Goal: Information Seeking & Learning: Find specific fact

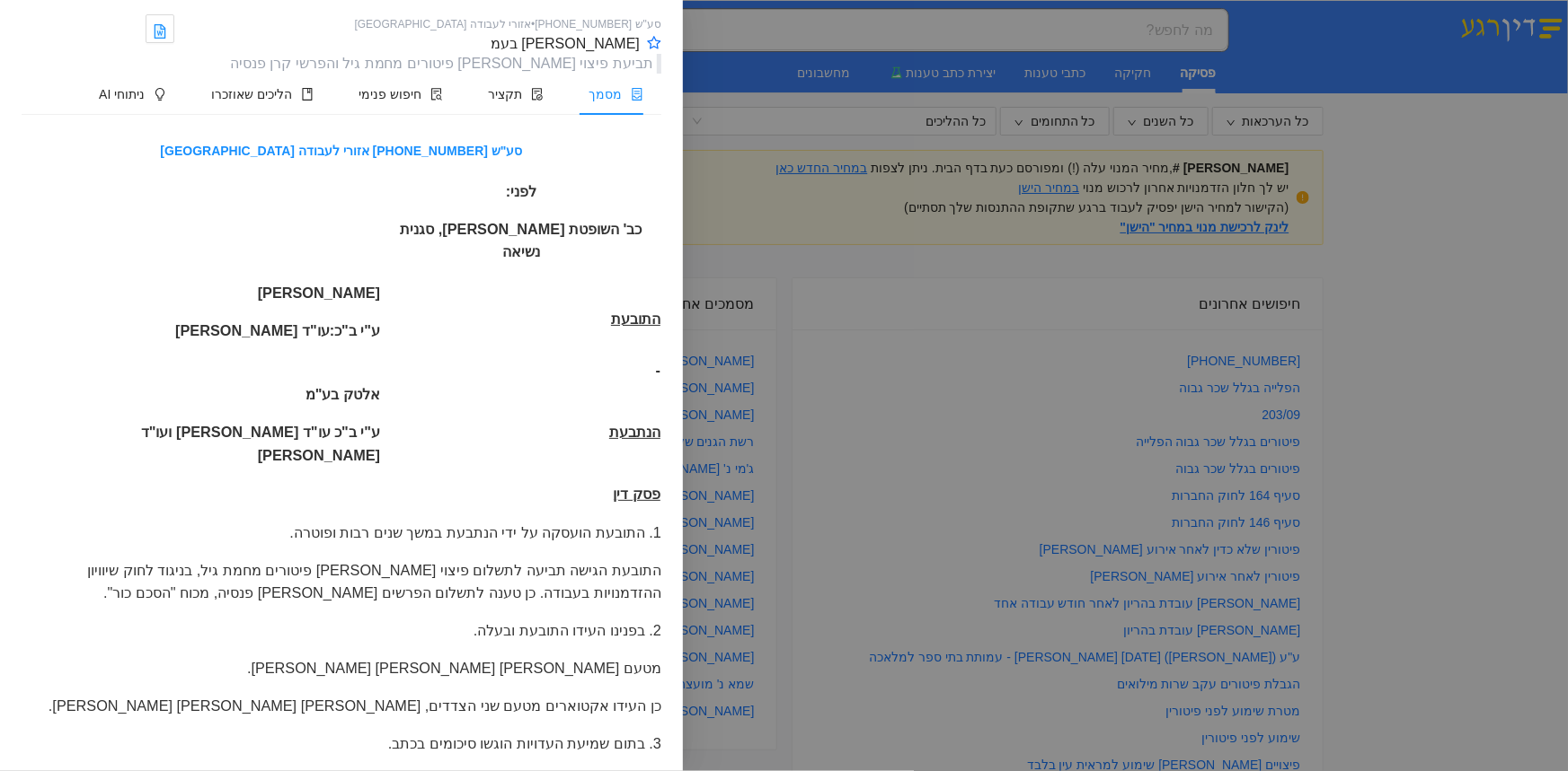
click at [1137, 25] on div at bounding box center [784, 385] width 1568 height 771
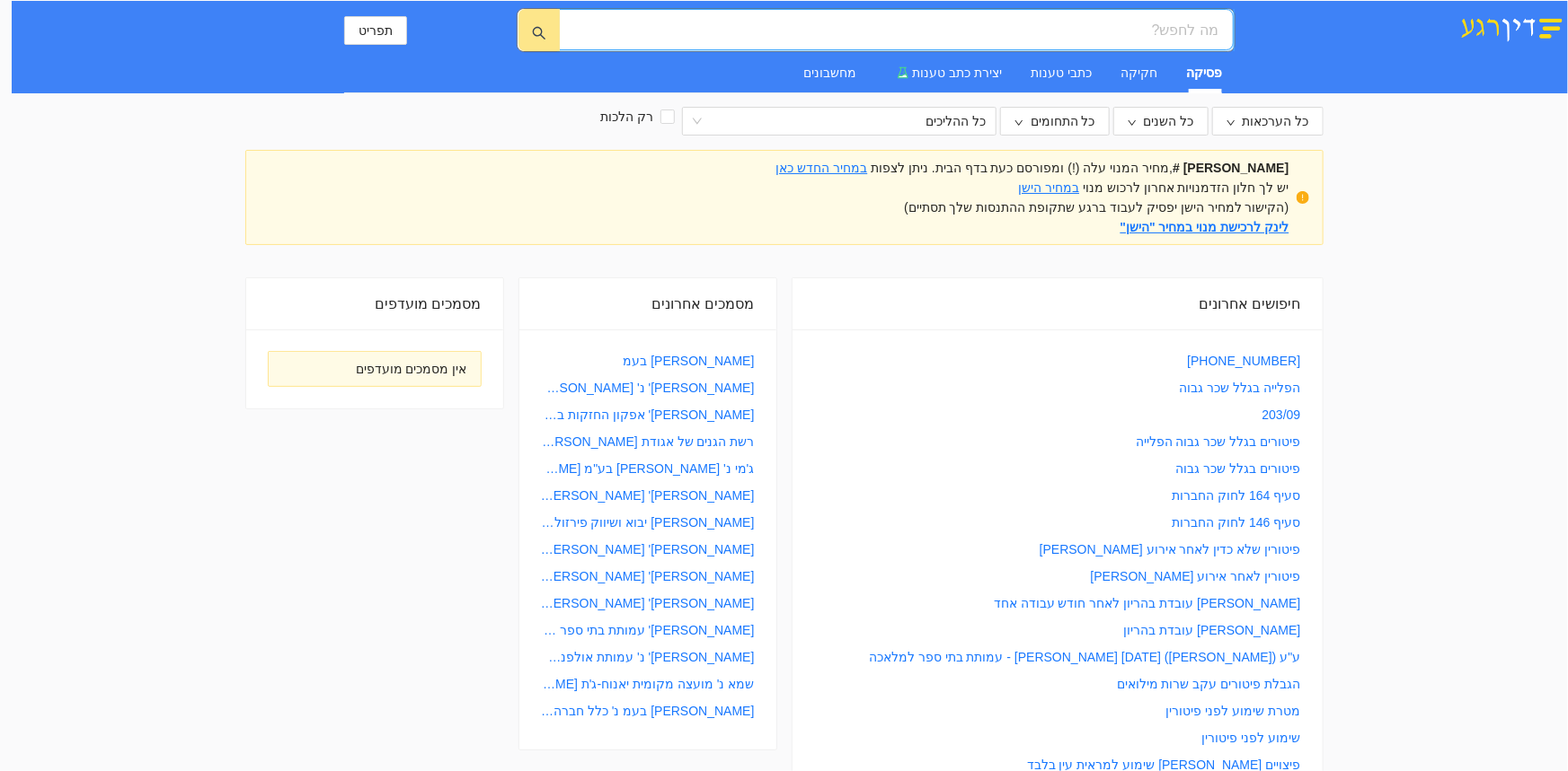
click at [1146, 34] on input "search" at bounding box center [903, 30] width 630 height 22
paste input "ע"ע 7843-10-24"
click at [534, 33] on icon "search" at bounding box center [538, 33] width 12 height 12
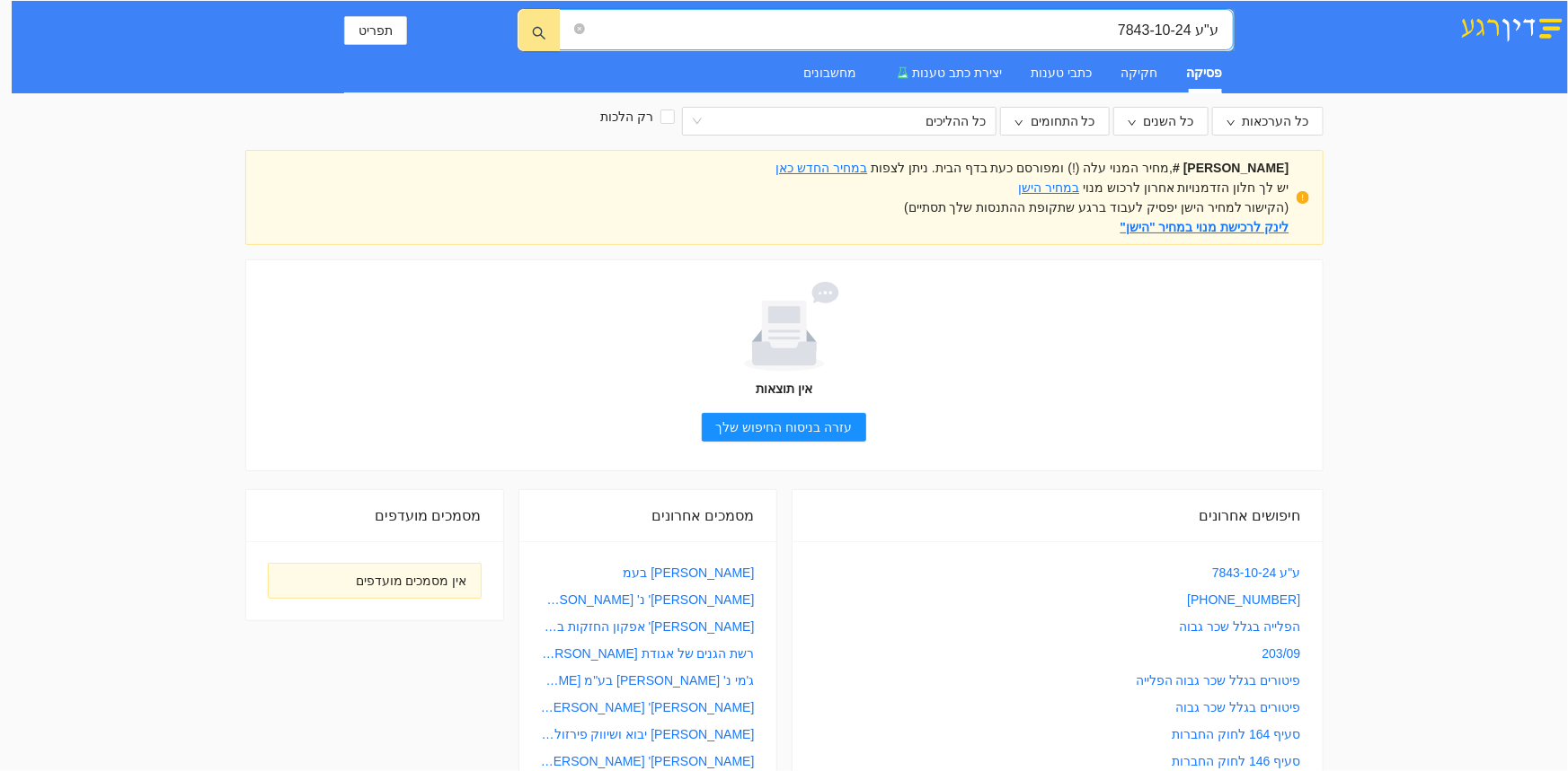
drag, startPoint x: 1196, startPoint y: 30, endPoint x: 1223, endPoint y: 26, distance: 27.3
click at [1223, 26] on span "ע"ע 7843-10-24" at bounding box center [895, 30] width 674 height 41
drag, startPoint x: 995, startPoint y: 33, endPoint x: 1230, endPoint y: 38, distance: 235.1
click at [1230, 38] on span "ע"ע 7843-10-24" at bounding box center [895, 30] width 674 height 41
paste input "יצוי לפי חוק שוויון זכויות"
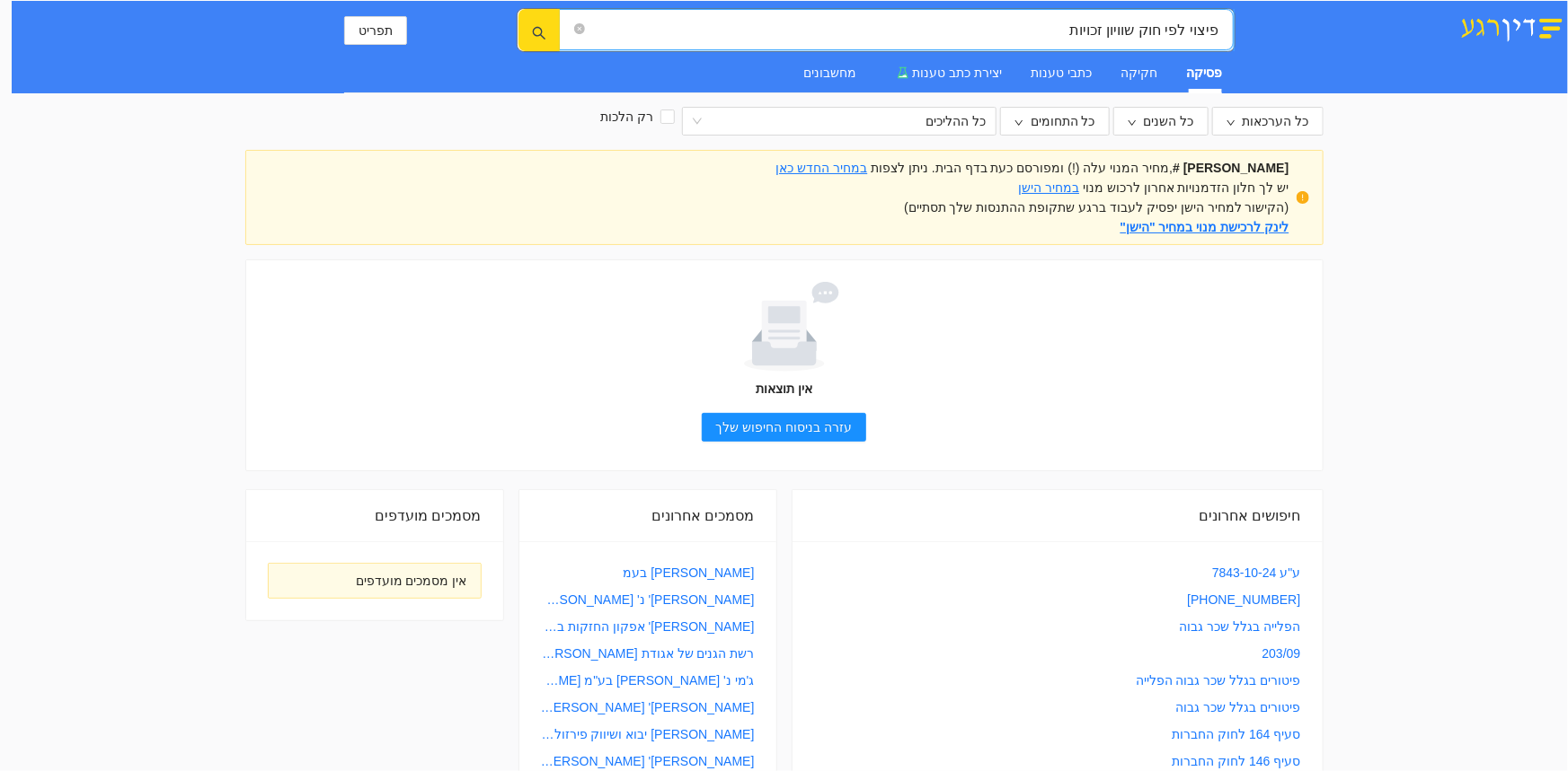
click at [545, 28] on icon "search" at bounding box center [538, 33] width 14 height 14
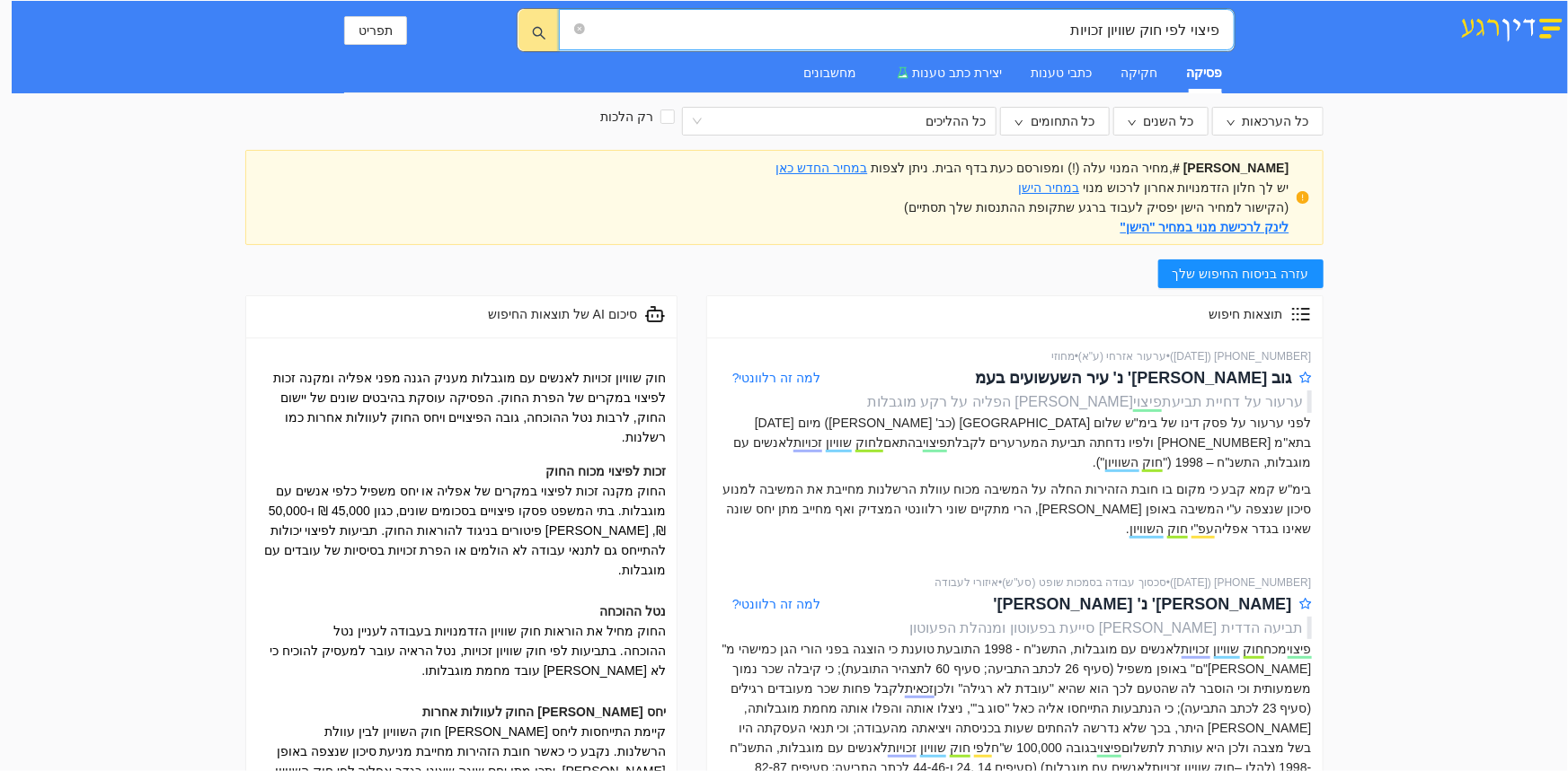
type input "פיצוי לפי חוק שוויון זכויות"
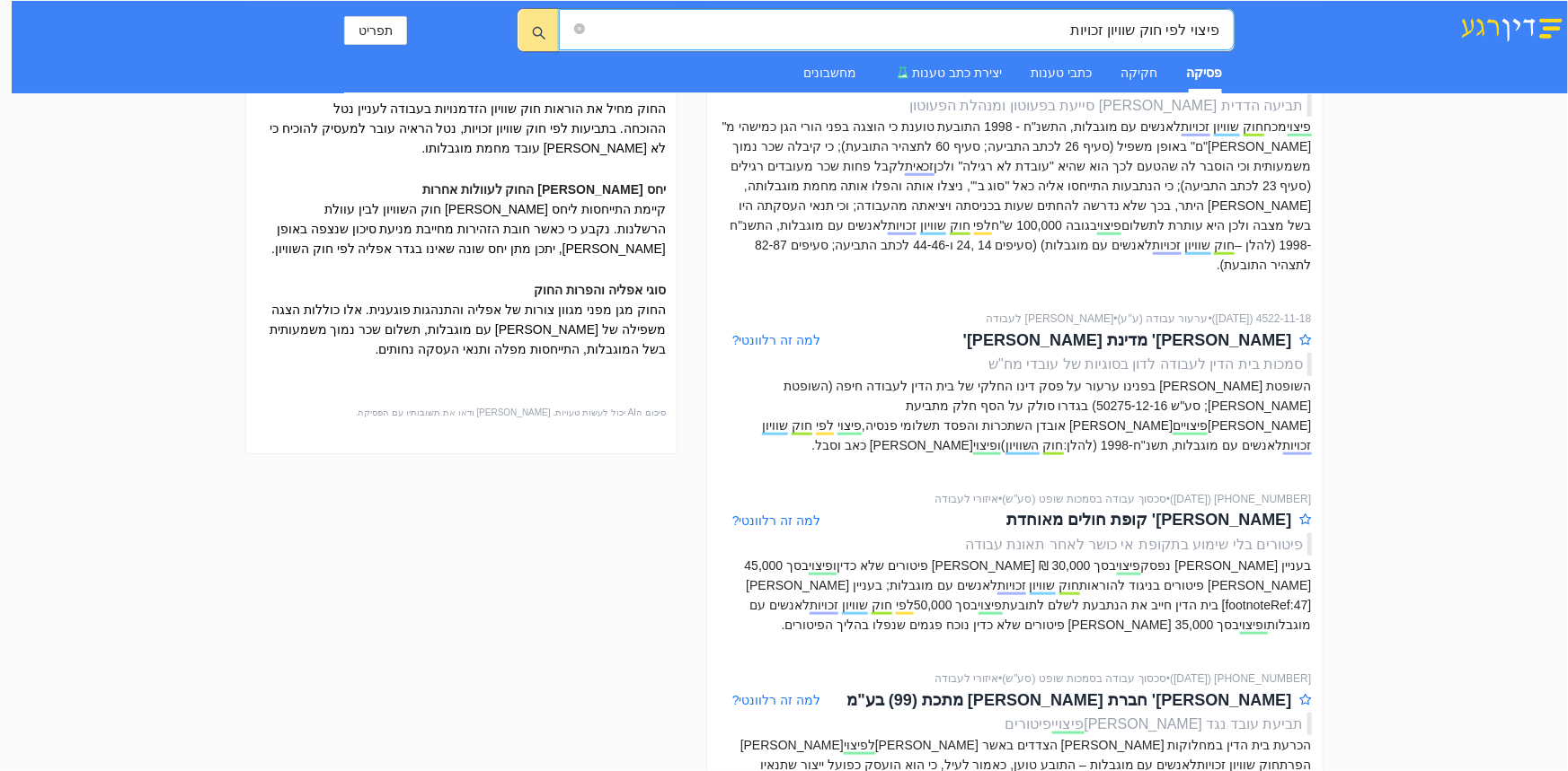
scroll to position [326, 0]
